Goal: Find specific page/section: Find specific page/section

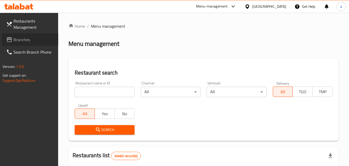
click at [30, 38] on span "Branches" at bounding box center [33, 39] width 41 height 6
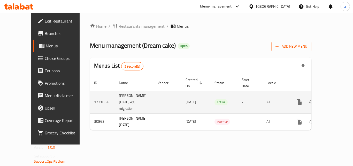
click at [333, 99] on icon "enhanced table" at bounding box center [336, 102] width 6 height 6
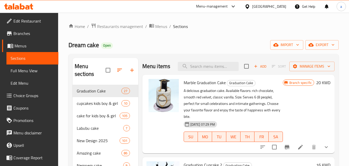
click at [29, 97] on span "Choice Groups" at bounding box center [33, 95] width 41 height 6
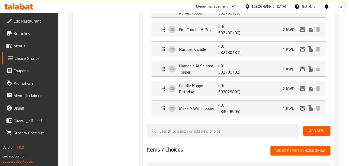
scroll to position [258, 0]
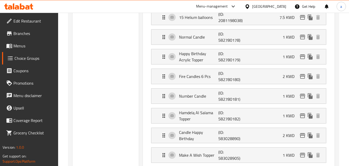
click at [279, 3] on div "Kuwait" at bounding box center [265, 6] width 50 height 12
click at [250, 8] on icon at bounding box center [247, 6] width 5 height 5
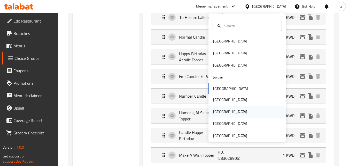
click at [217, 113] on div "Qatar" at bounding box center [230, 111] width 34 height 6
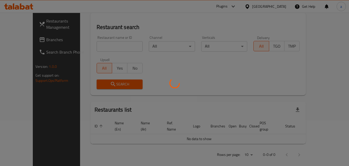
scroll to position [230, 0]
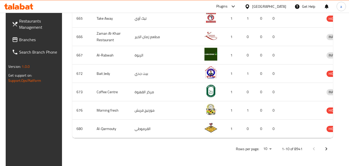
click at [26, 43] on span "Branches" at bounding box center [39, 39] width 41 height 6
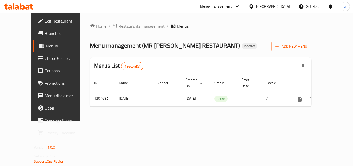
click at [125, 29] on span "Restaurants management" at bounding box center [142, 26] width 46 height 6
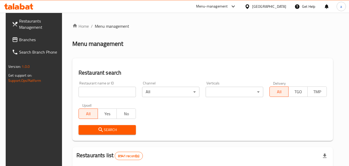
click at [113, 90] on input "search" at bounding box center [107, 92] width 57 height 10
click at [114, 89] on input "search" at bounding box center [107, 92] width 57 height 10
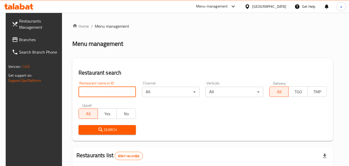
paste input "703347"
type input "703347"
click at [113, 131] on span "Search" at bounding box center [107, 129] width 49 height 6
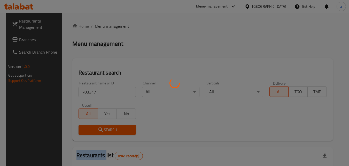
click at [113, 131] on div at bounding box center [174, 83] width 349 height 166
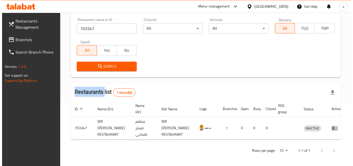
scroll to position [65, 0]
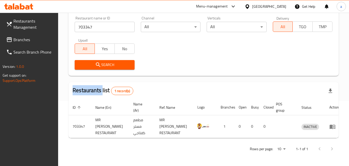
drag, startPoint x: 199, startPoint y: 126, endPoint x: 224, endPoint y: -22, distance: 150.2
click at [224, 0] on html "​ Menu-management Qatar Get Help a Restaurants Management Branches Search Branc…" at bounding box center [174, 18] width 349 height 166
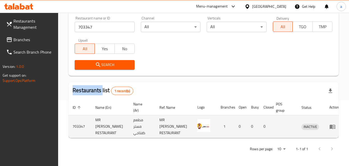
click at [197, 126] on img "enhanced table" at bounding box center [203, 125] width 13 height 13
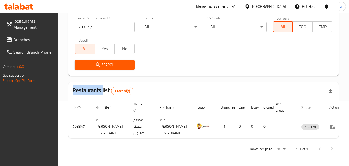
click at [252, 28] on body "​ Menu-management Qatar Get Help a Restaurants Management Branches Search Branc…" at bounding box center [174, 24] width 349 height 153
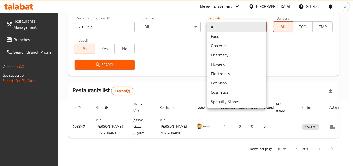
click at [277, 7] on div at bounding box center [176, 83] width 353 height 166
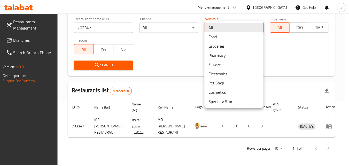
scroll to position [60, 0]
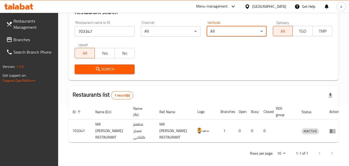
click at [250, 9] on icon at bounding box center [247, 6] width 5 height 5
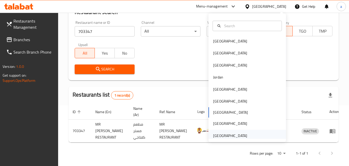
click at [215, 137] on div "[GEOGRAPHIC_DATA]" at bounding box center [230, 136] width 34 height 6
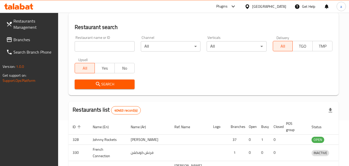
scroll to position [60, 0]
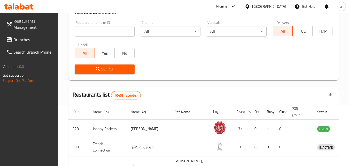
click at [27, 39] on span "Branches" at bounding box center [33, 39] width 41 height 6
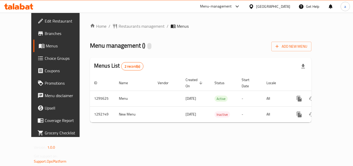
click at [122, 32] on div "Home / Restaurants management / Menus Menu management ( ) Add New Menu Menus Li…" at bounding box center [200, 74] width 221 height 103
click at [124, 28] on span "Restaurants management" at bounding box center [142, 26] width 46 height 6
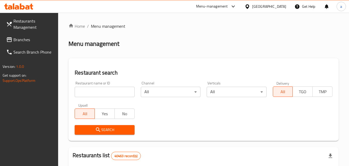
drag, startPoint x: 114, startPoint y: 94, endPoint x: 110, endPoint y: 96, distance: 4.6
click at [114, 94] on input "search" at bounding box center [105, 92] width 60 height 10
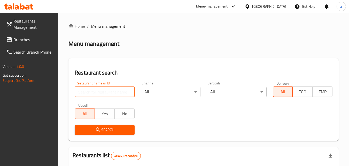
paste input "699210"
type input "699210"
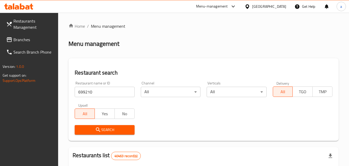
click at [97, 128] on icon "submit" at bounding box center [98, 129] width 4 height 4
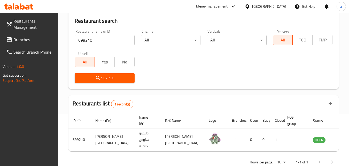
scroll to position [60, 0]
